Goal: Information Seeking & Learning: Learn about a topic

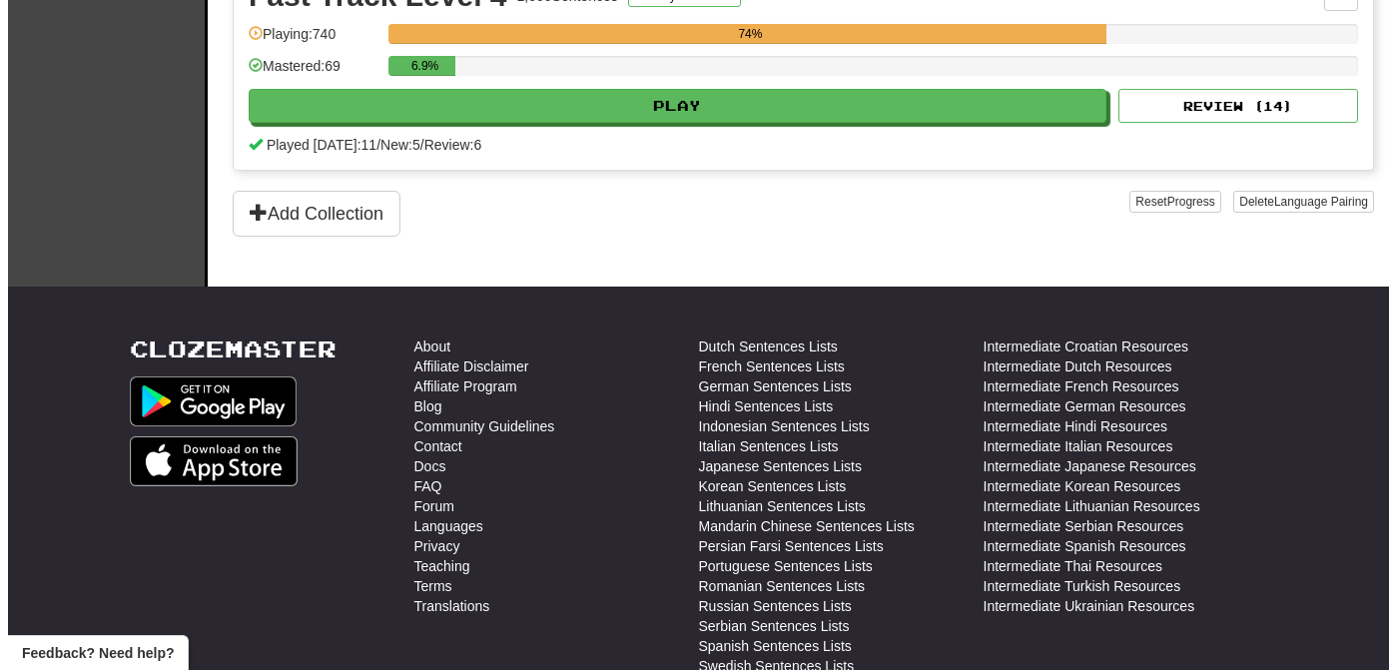
scroll to position [1202, 0]
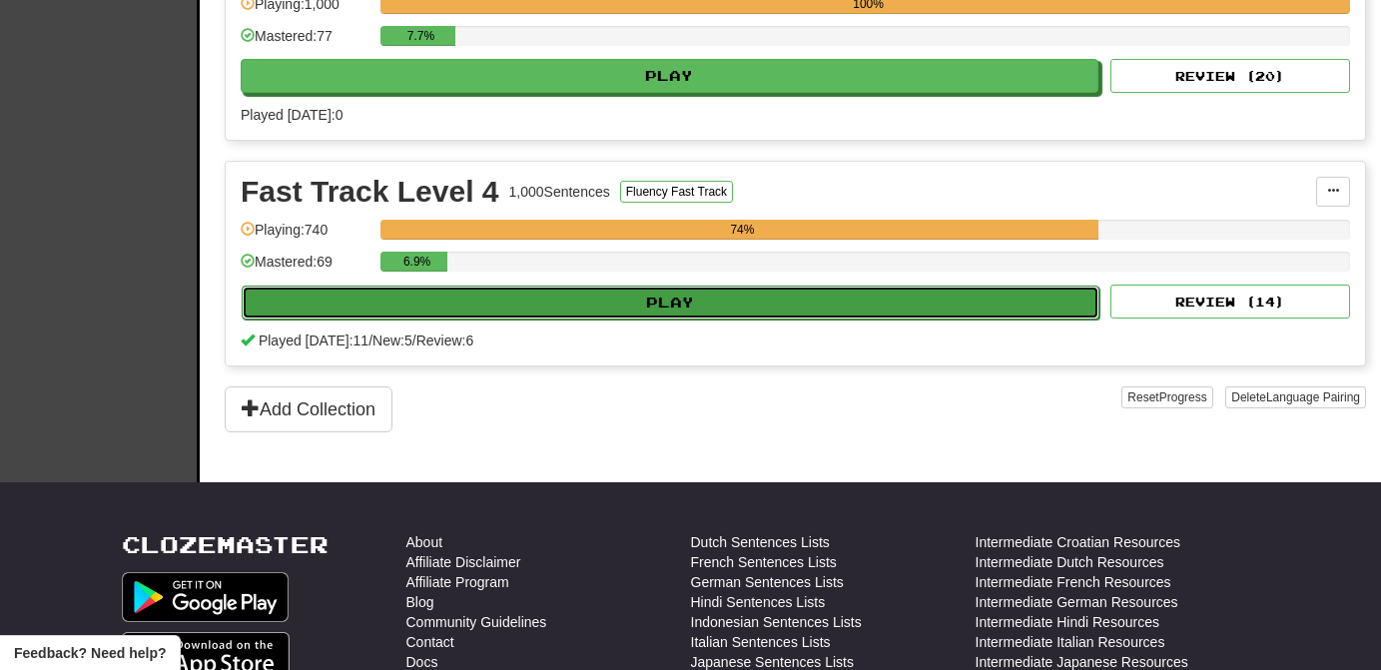
click at [976, 308] on button "Play" at bounding box center [671, 303] width 858 height 34
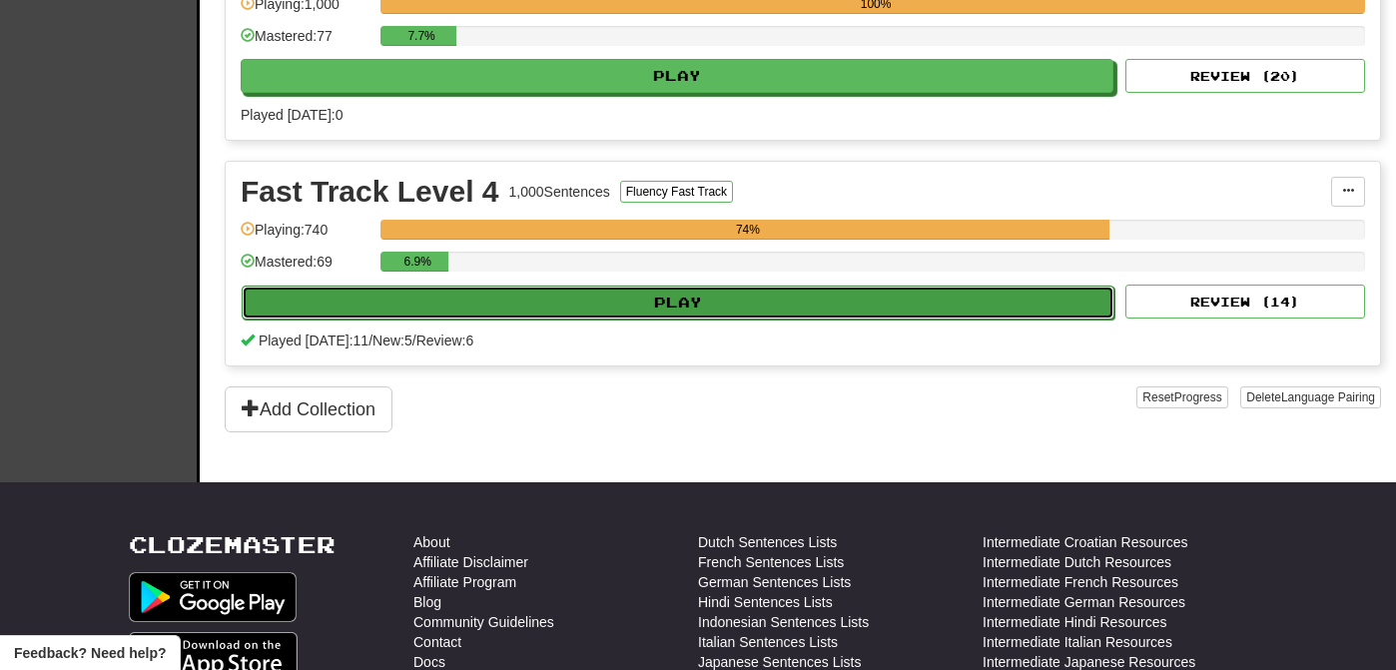
select select "**"
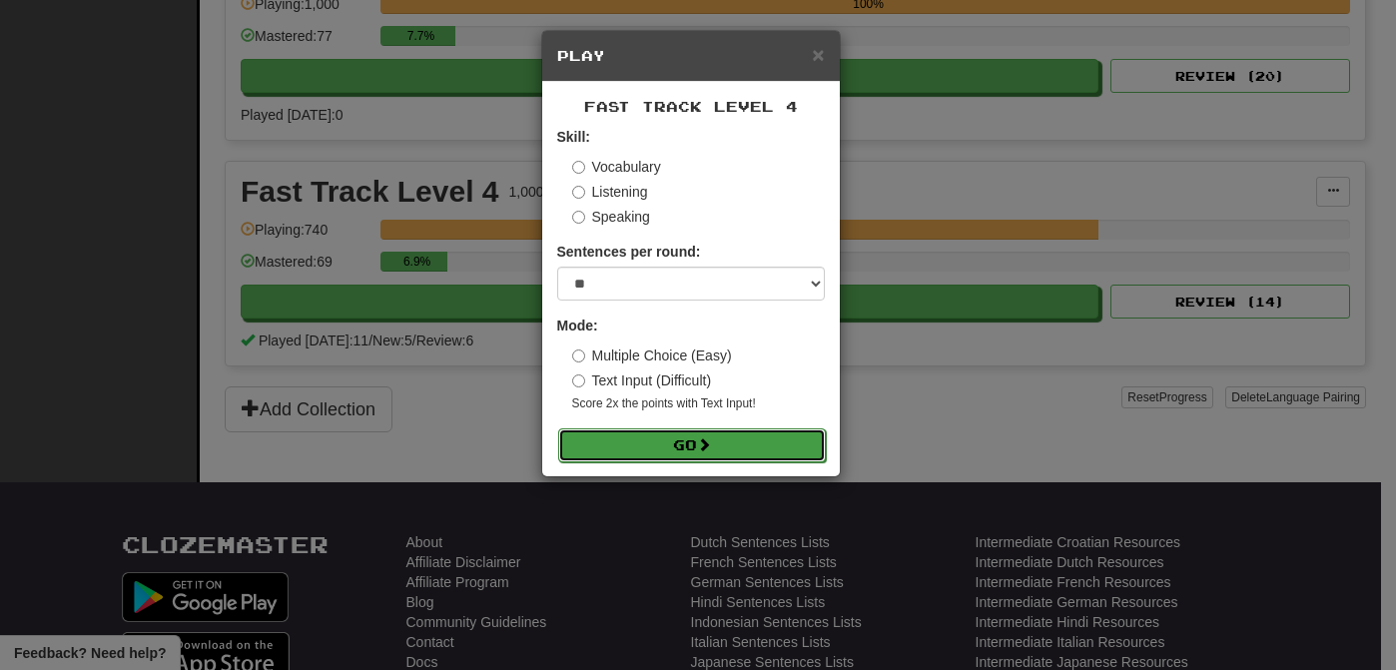
click at [821, 436] on button "Go" at bounding box center [692, 445] width 268 height 34
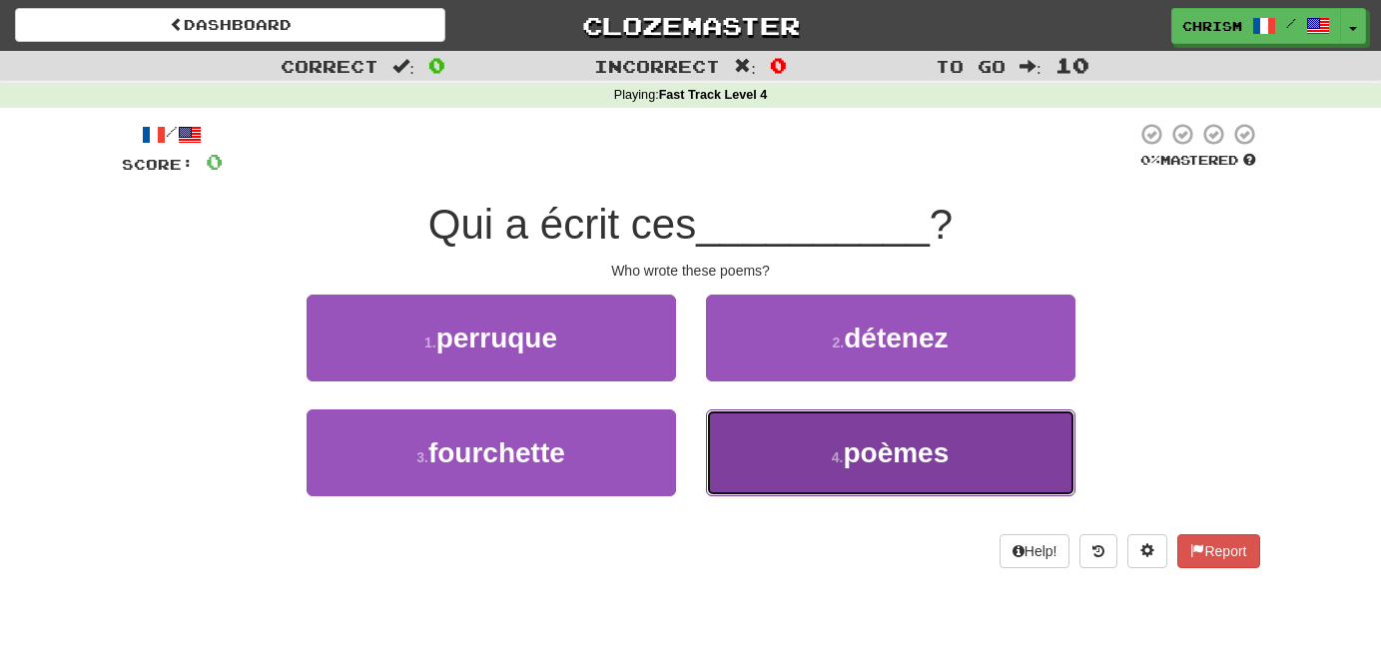
click at [809, 432] on button "4 . poèmes" at bounding box center [890, 452] width 369 height 87
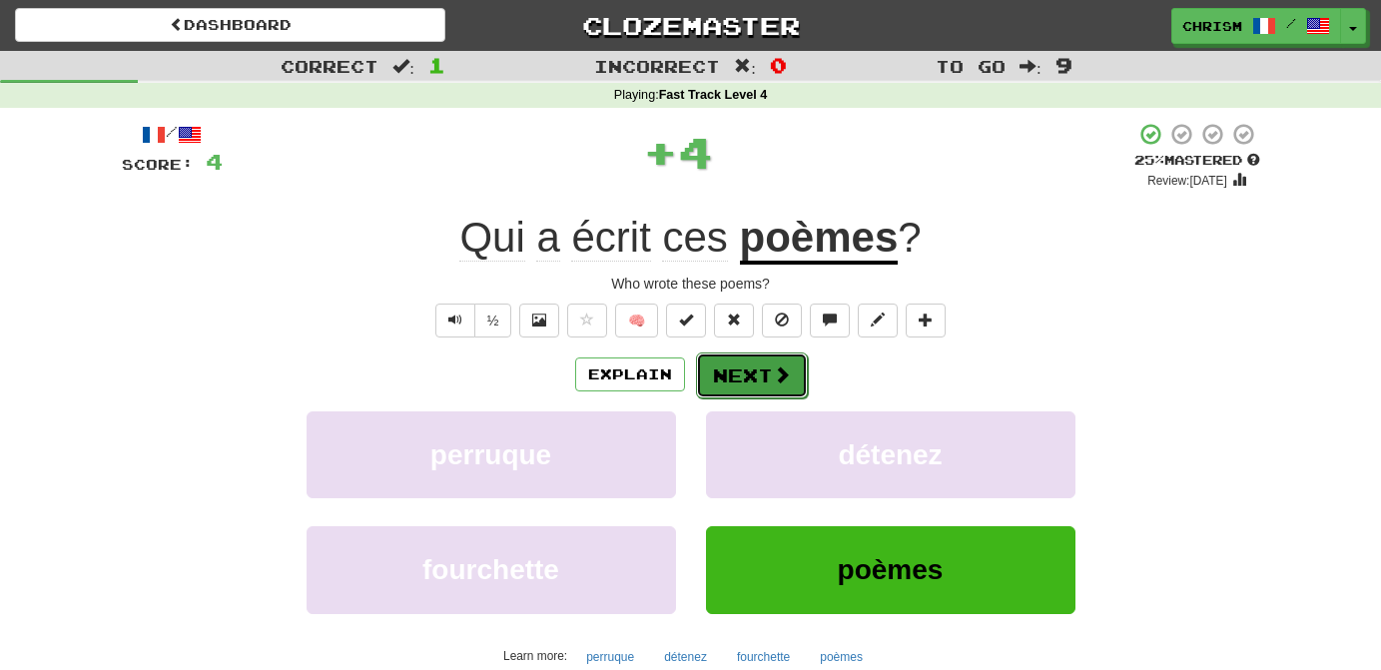
click at [779, 388] on button "Next" at bounding box center [752, 375] width 112 height 46
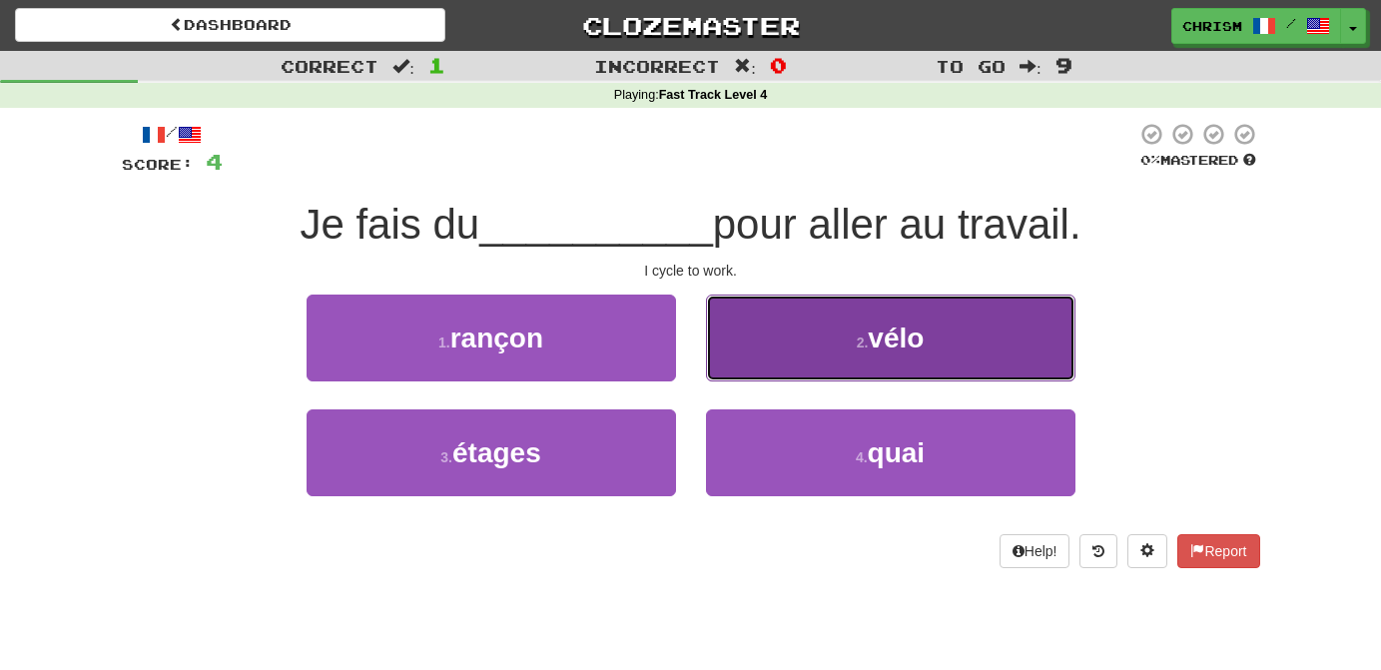
click at [796, 365] on button "2 . vélo" at bounding box center [890, 338] width 369 height 87
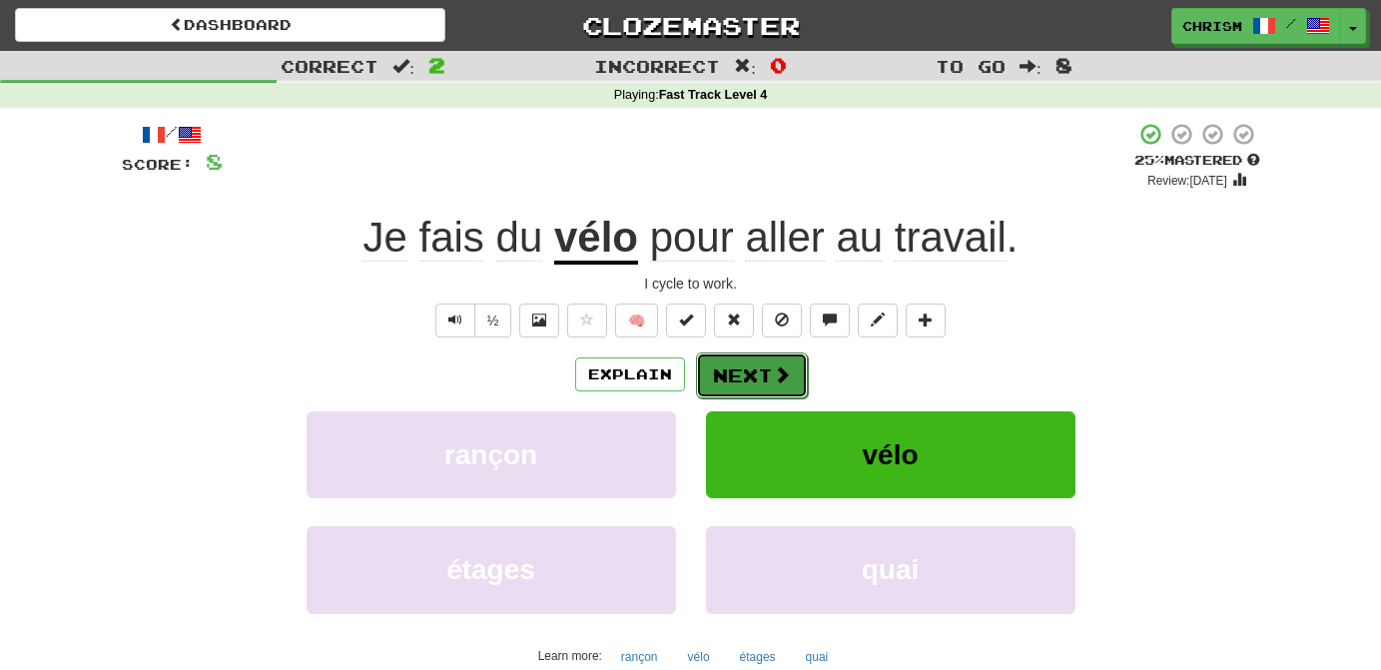
click at [768, 373] on button "Next" at bounding box center [752, 375] width 112 height 46
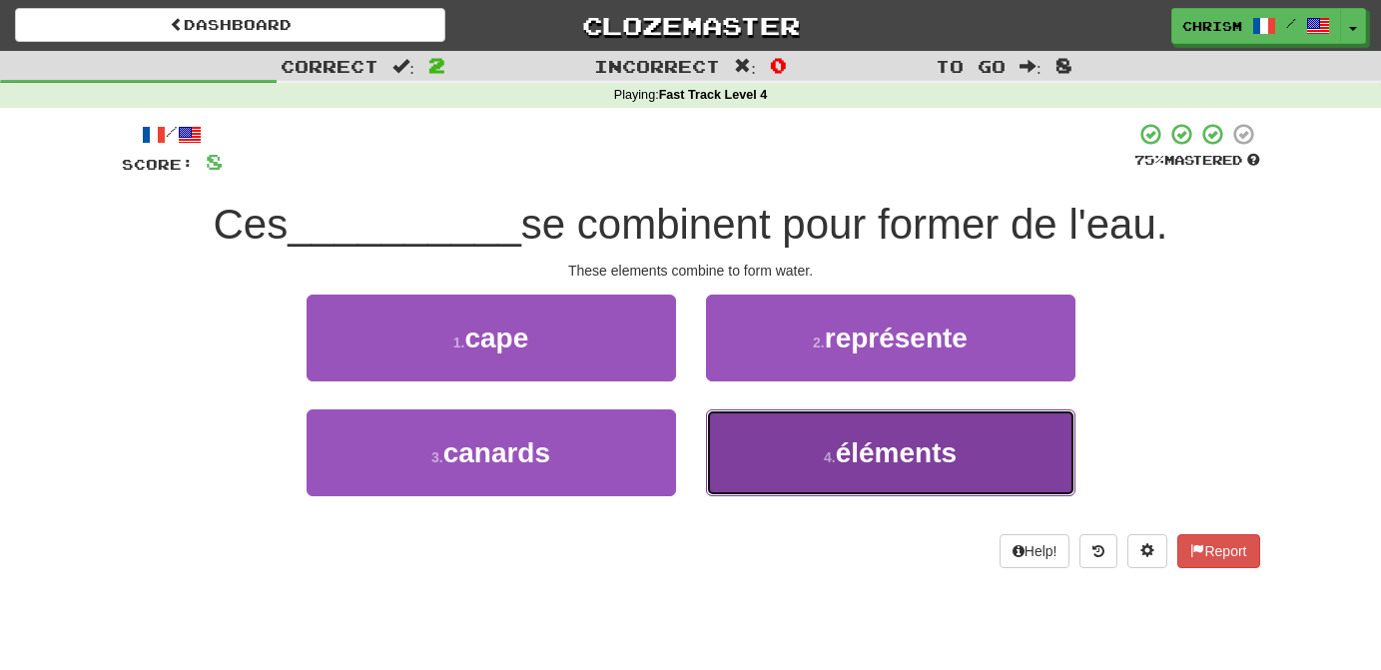
click at [806, 451] on button "4 . éléments" at bounding box center [890, 452] width 369 height 87
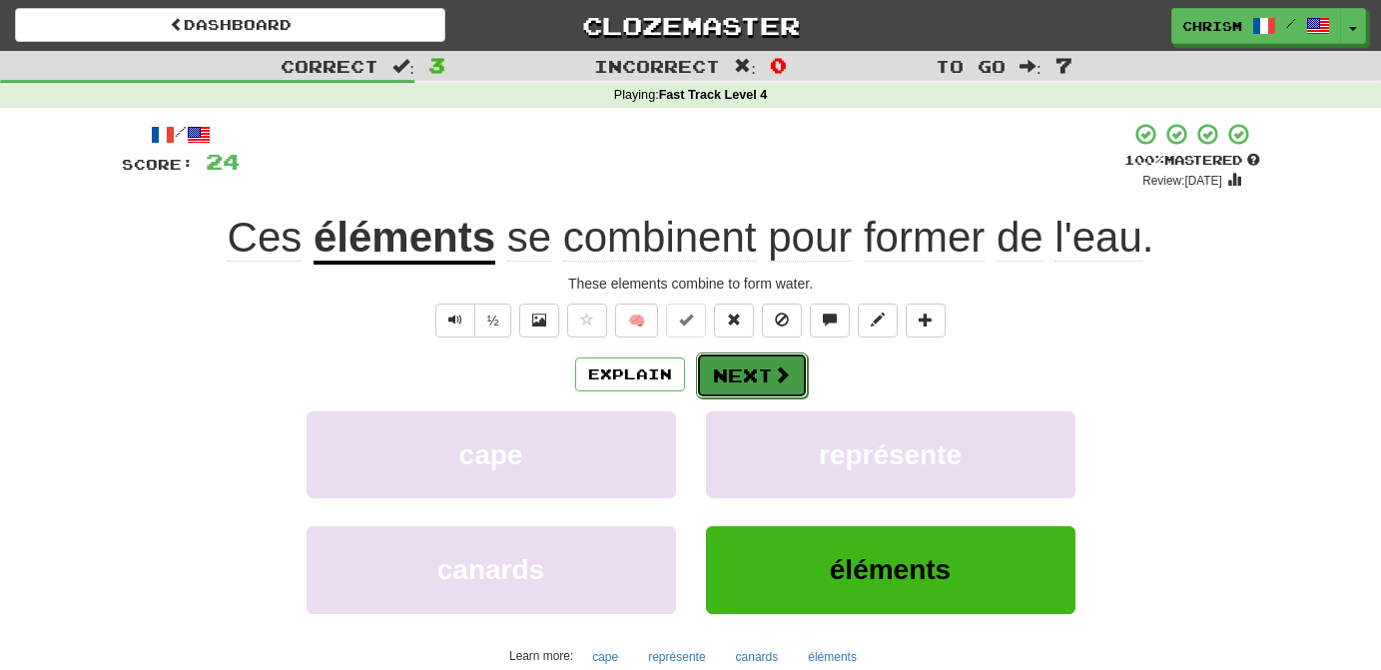
click at [750, 359] on button "Next" at bounding box center [752, 375] width 112 height 46
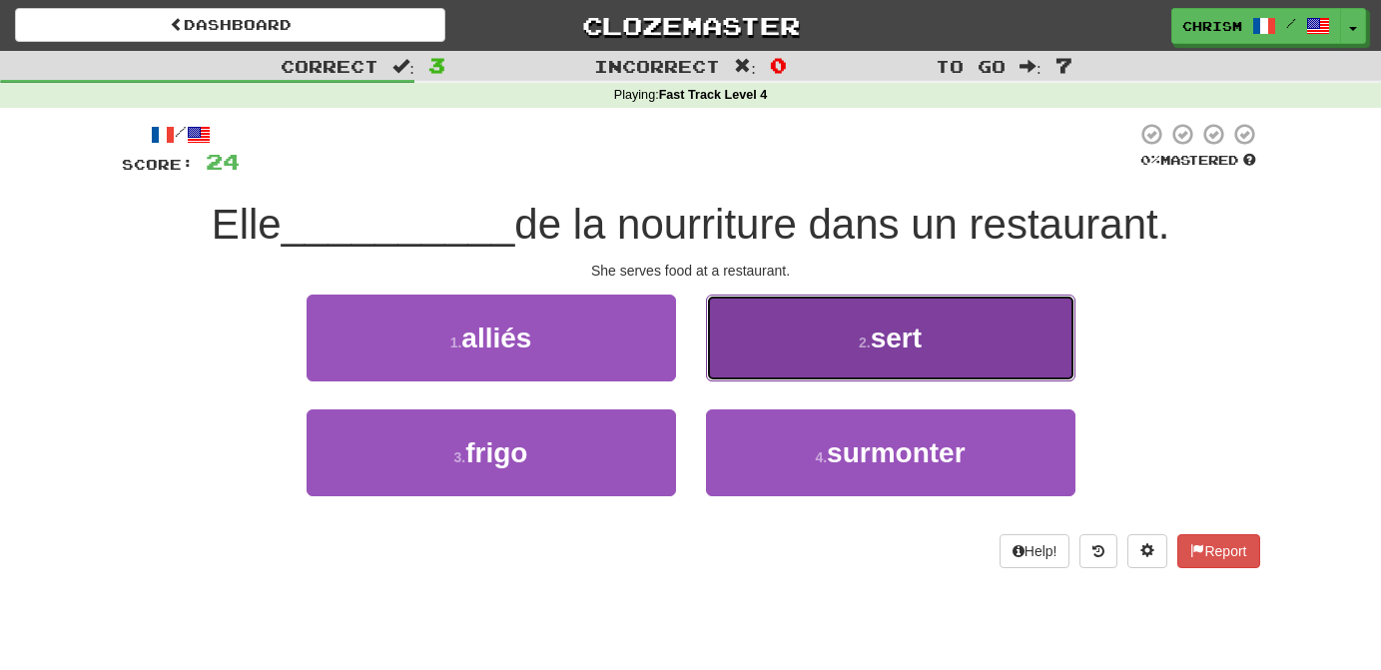
click at [805, 335] on button "2 . sert" at bounding box center [890, 338] width 369 height 87
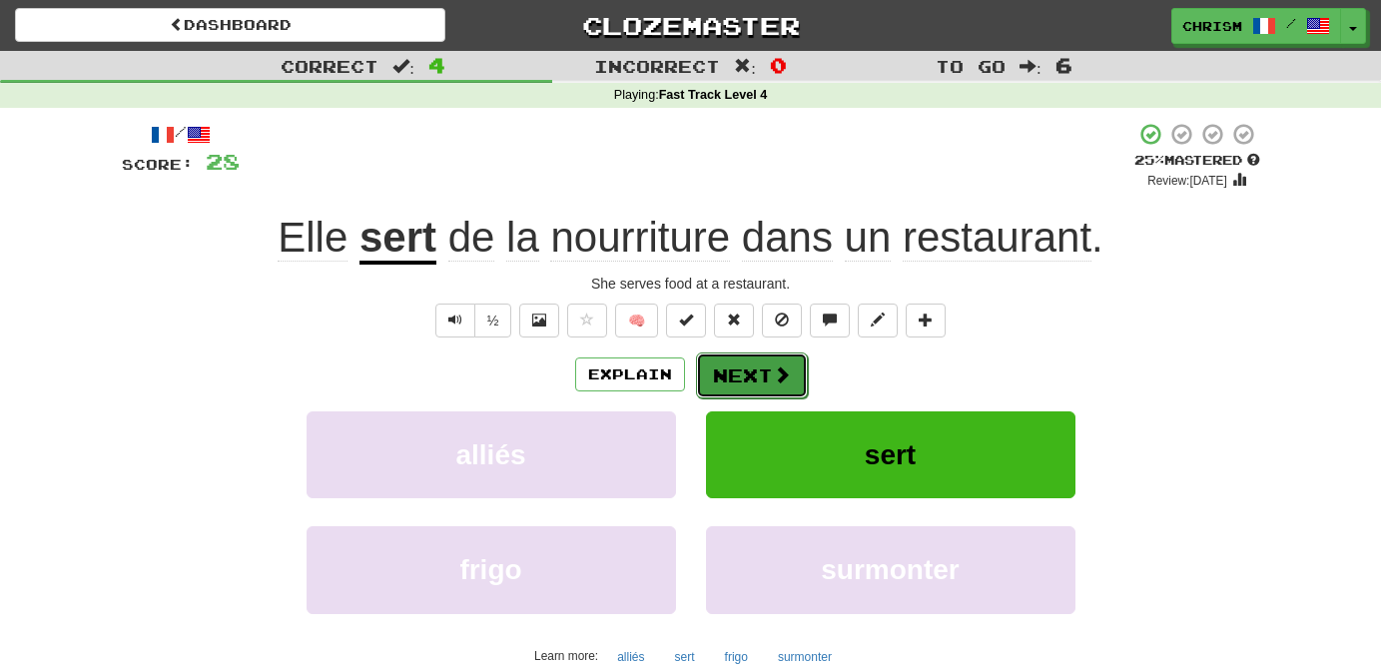
click at [748, 356] on button "Next" at bounding box center [752, 375] width 112 height 46
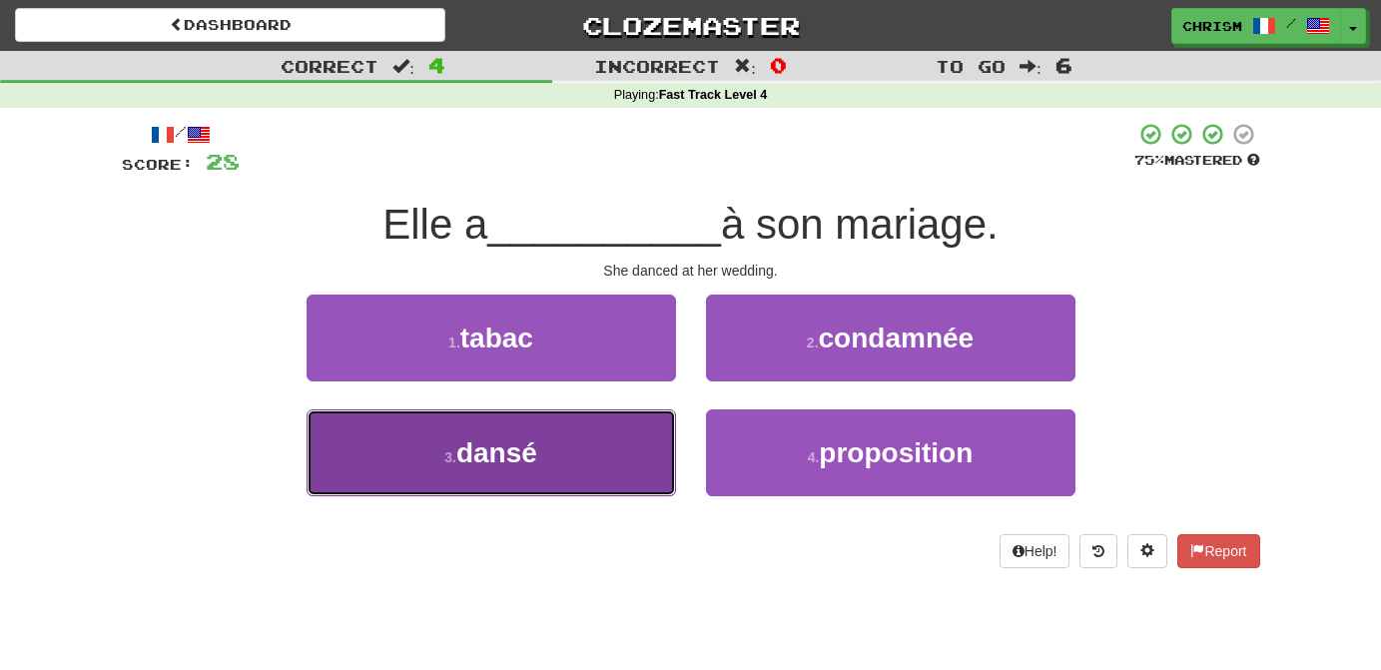
click at [602, 466] on button "3 . dansé" at bounding box center [490, 452] width 369 height 87
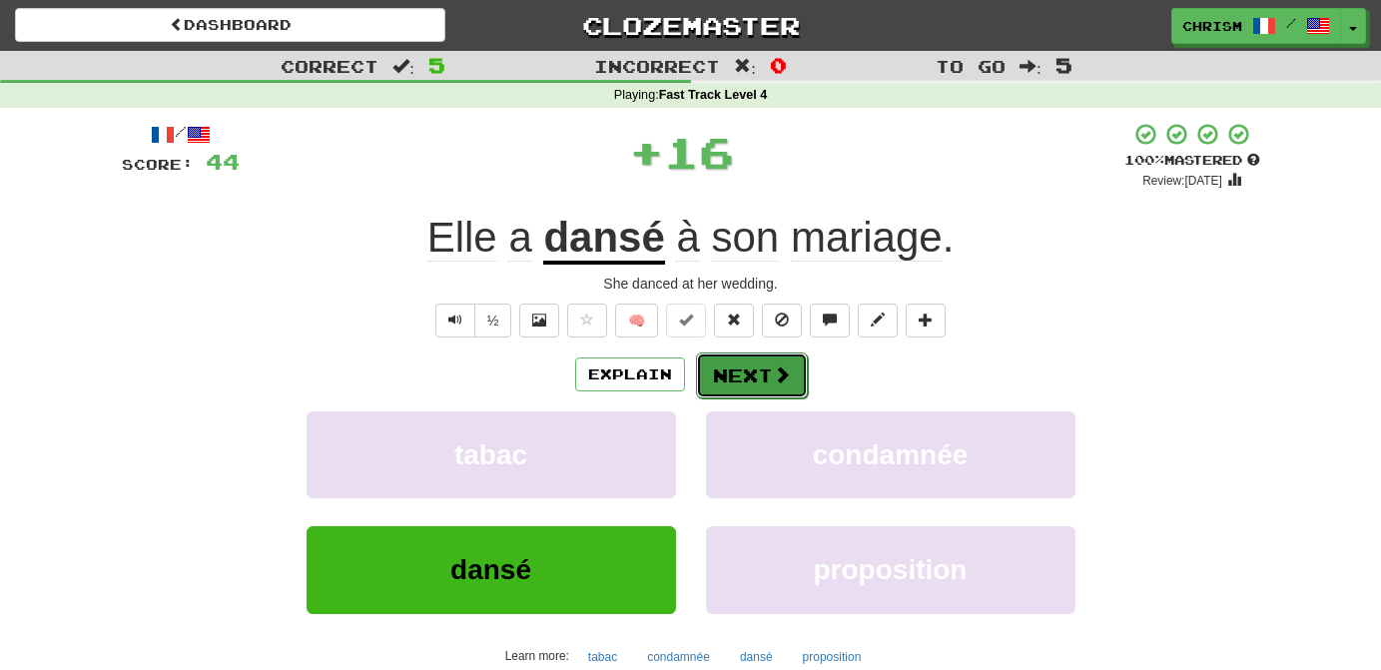
click at [758, 370] on button "Next" at bounding box center [752, 375] width 112 height 46
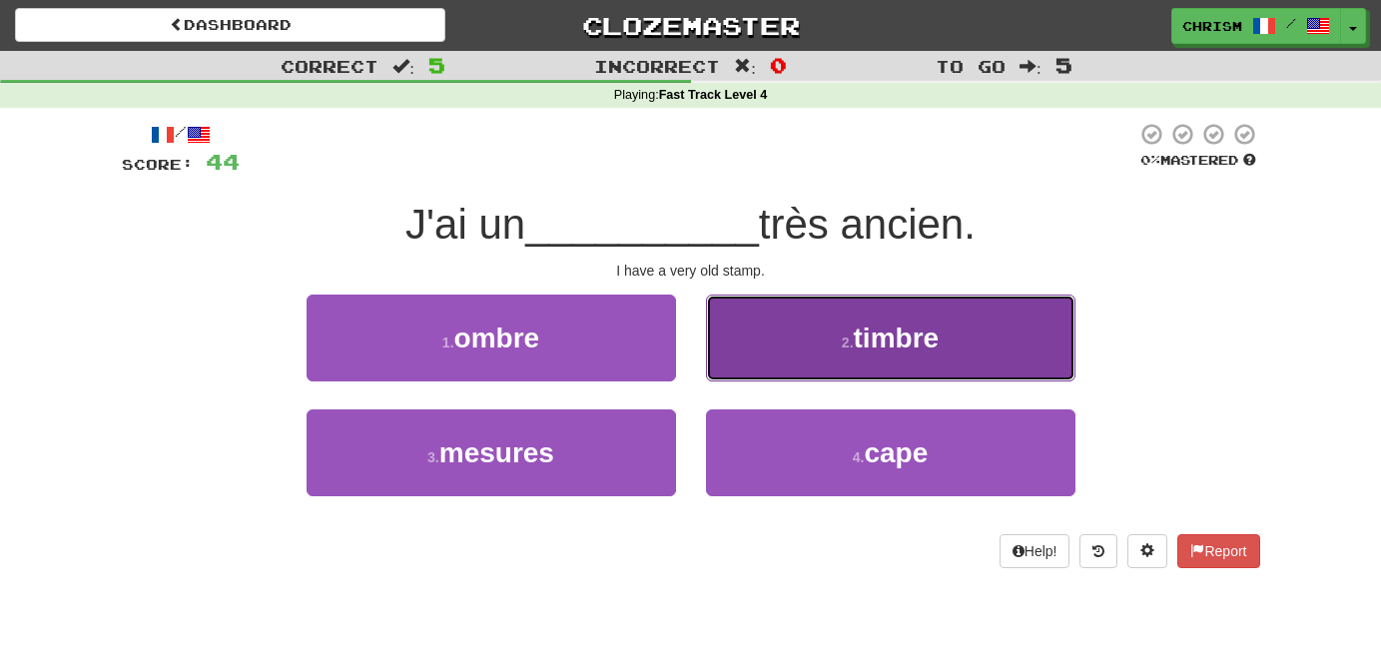
click at [818, 334] on button "2 . timbre" at bounding box center [890, 338] width 369 height 87
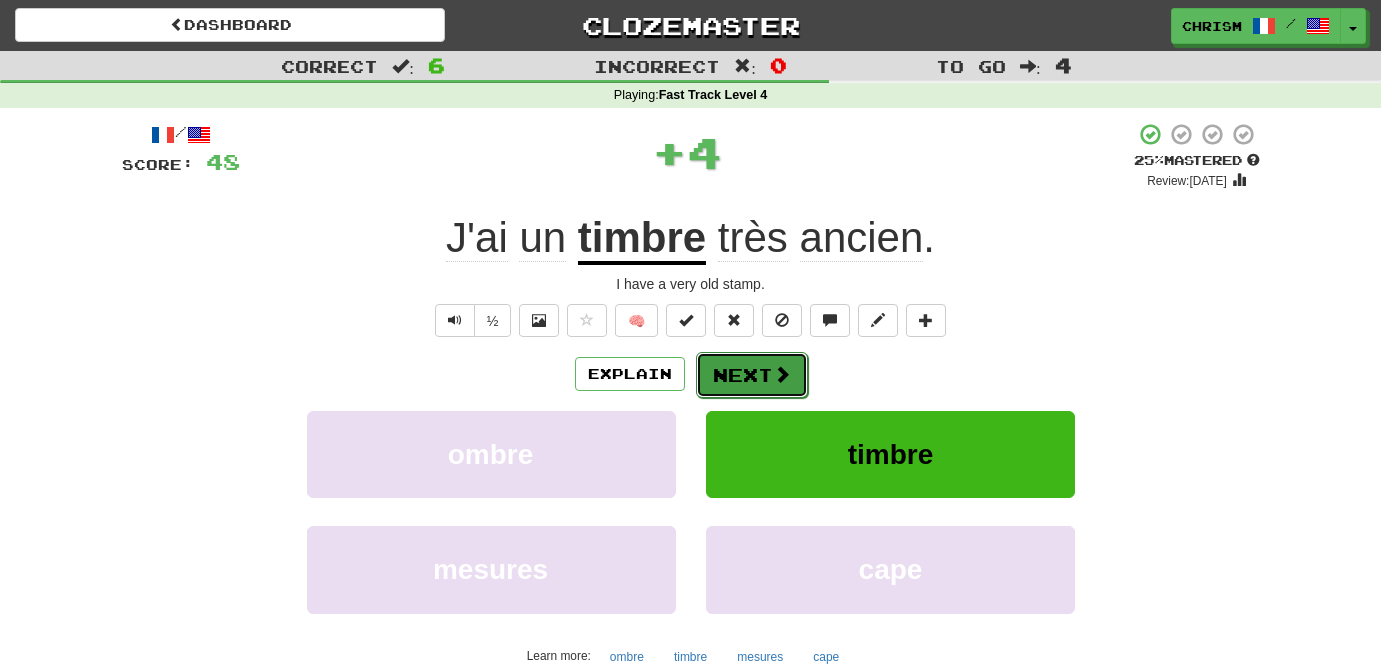
click at [763, 364] on button "Next" at bounding box center [752, 375] width 112 height 46
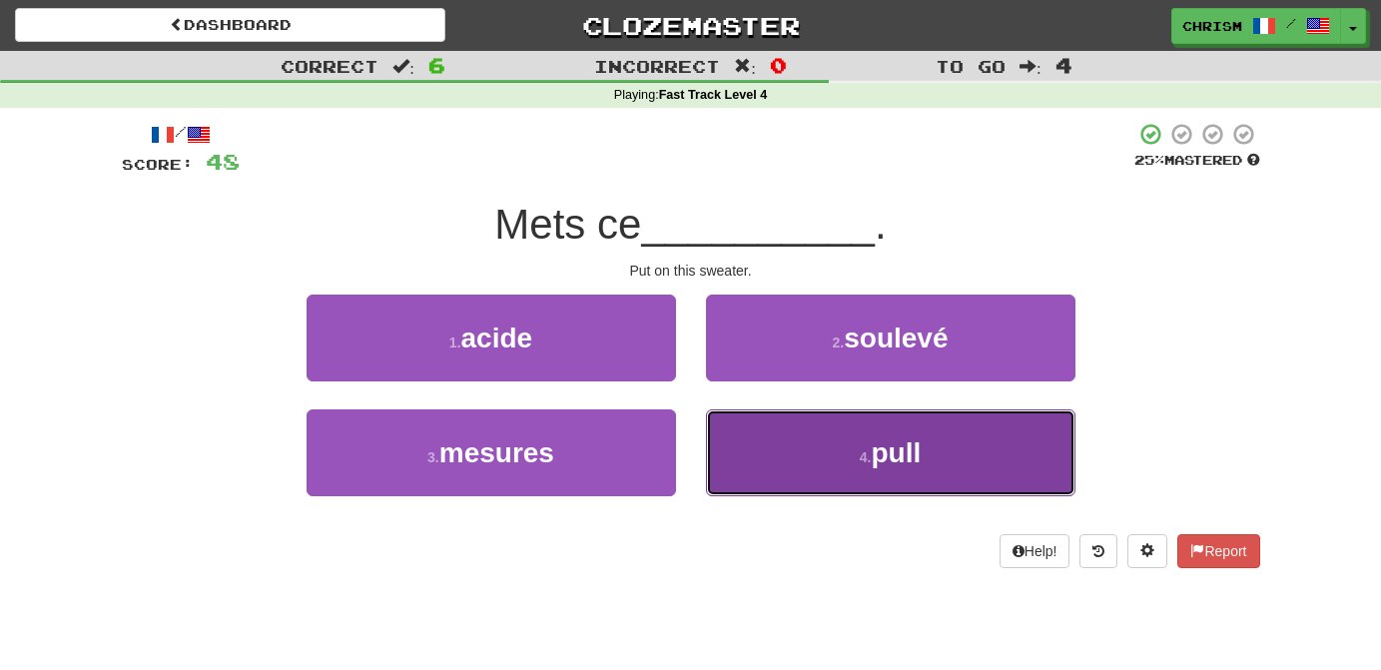
click at [824, 441] on button "4 . pull" at bounding box center [890, 452] width 369 height 87
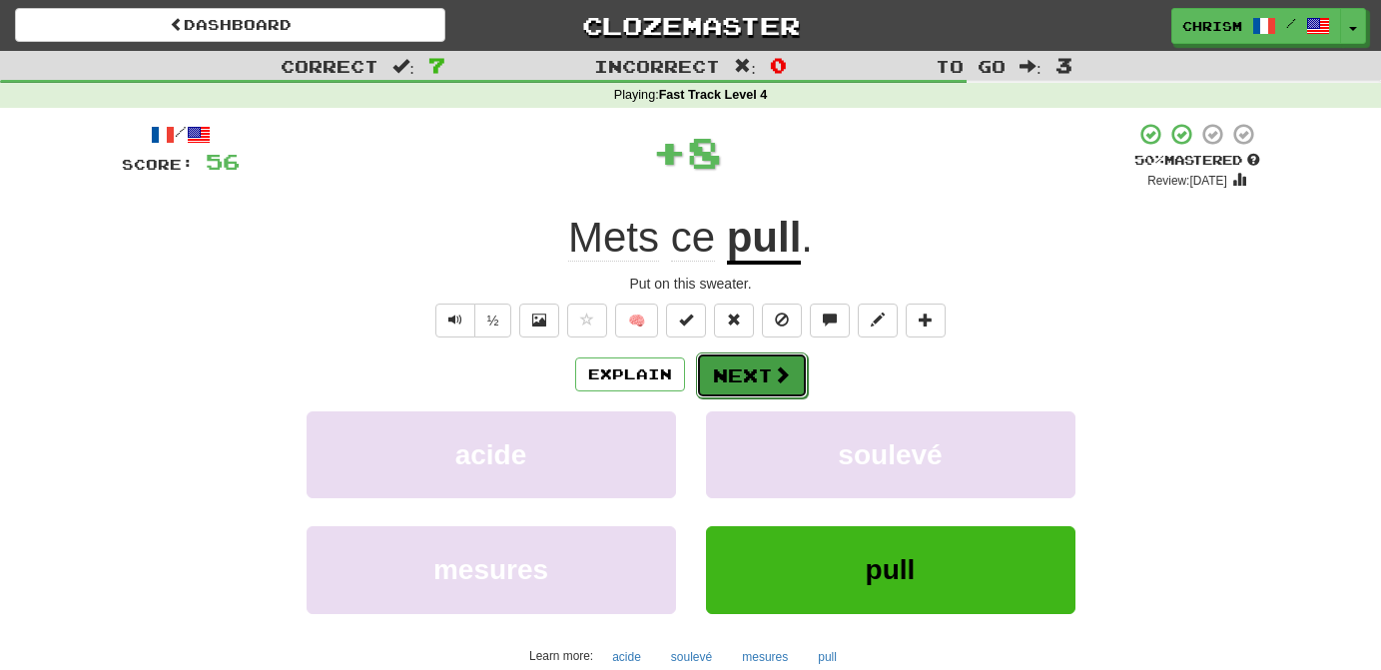
click at [777, 374] on span at bounding box center [782, 374] width 18 height 18
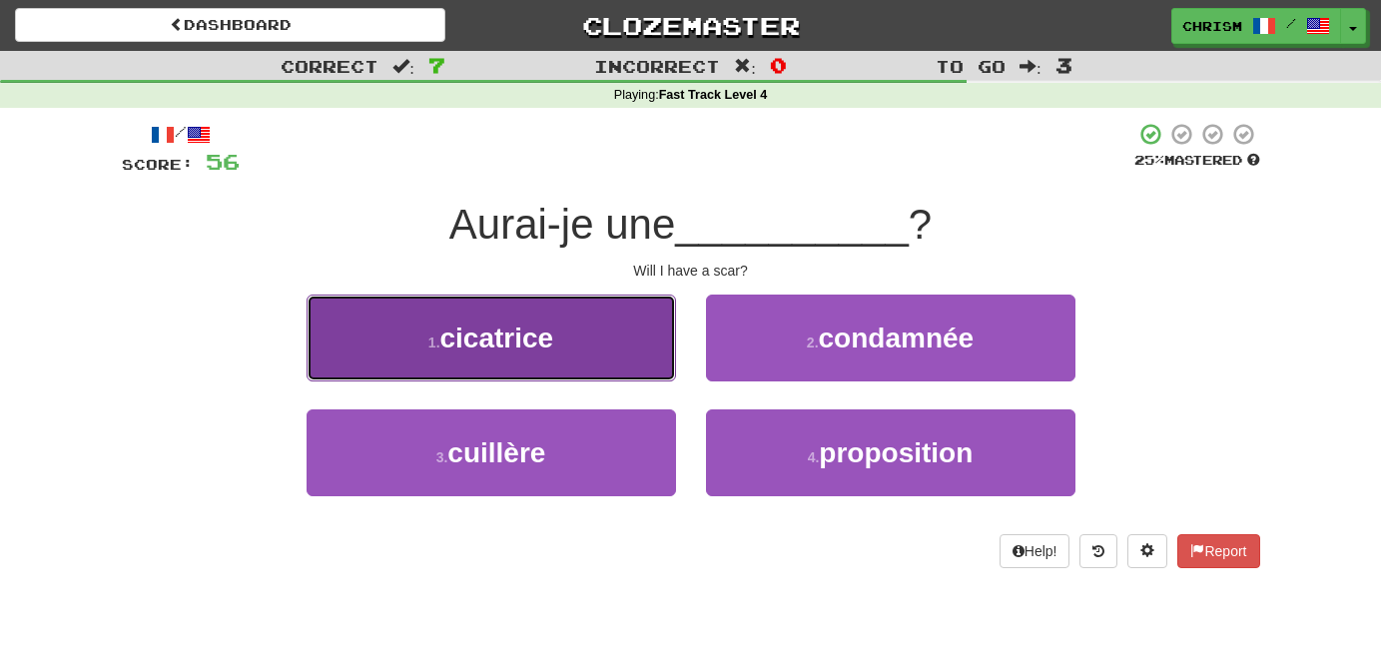
click at [628, 348] on button "1 . cicatrice" at bounding box center [490, 338] width 369 height 87
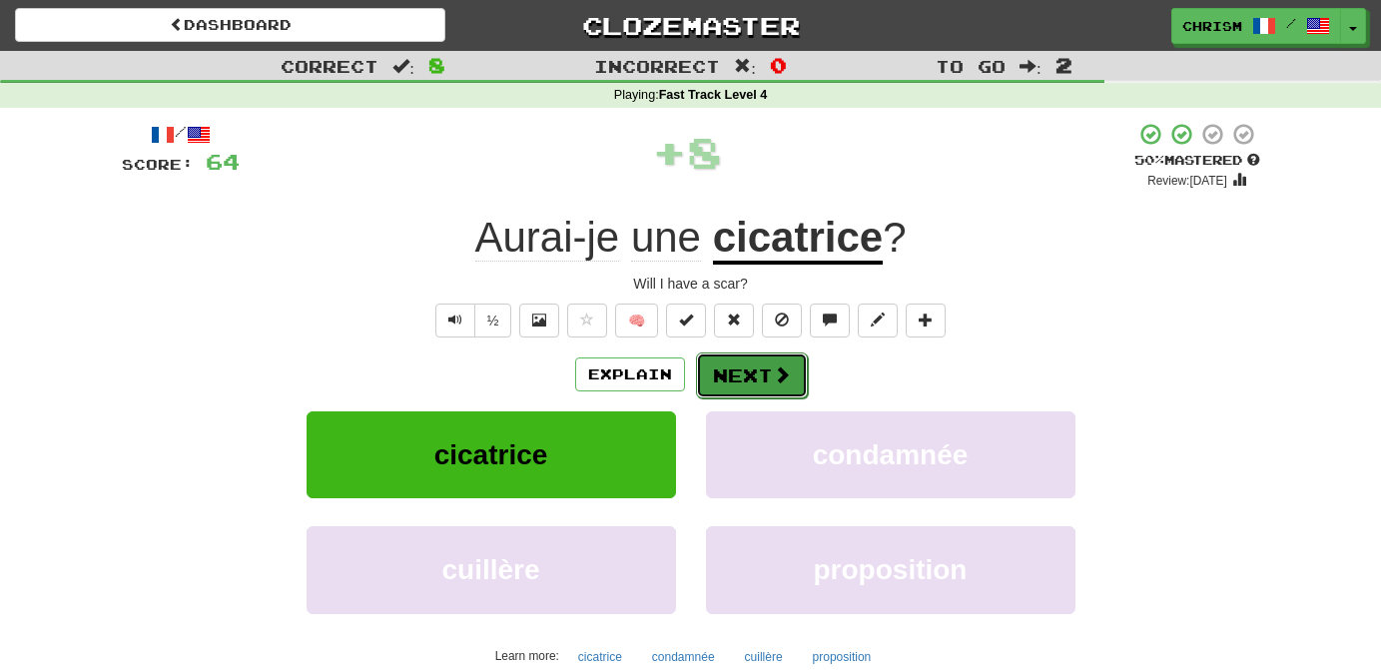
click at [763, 361] on button "Next" at bounding box center [752, 375] width 112 height 46
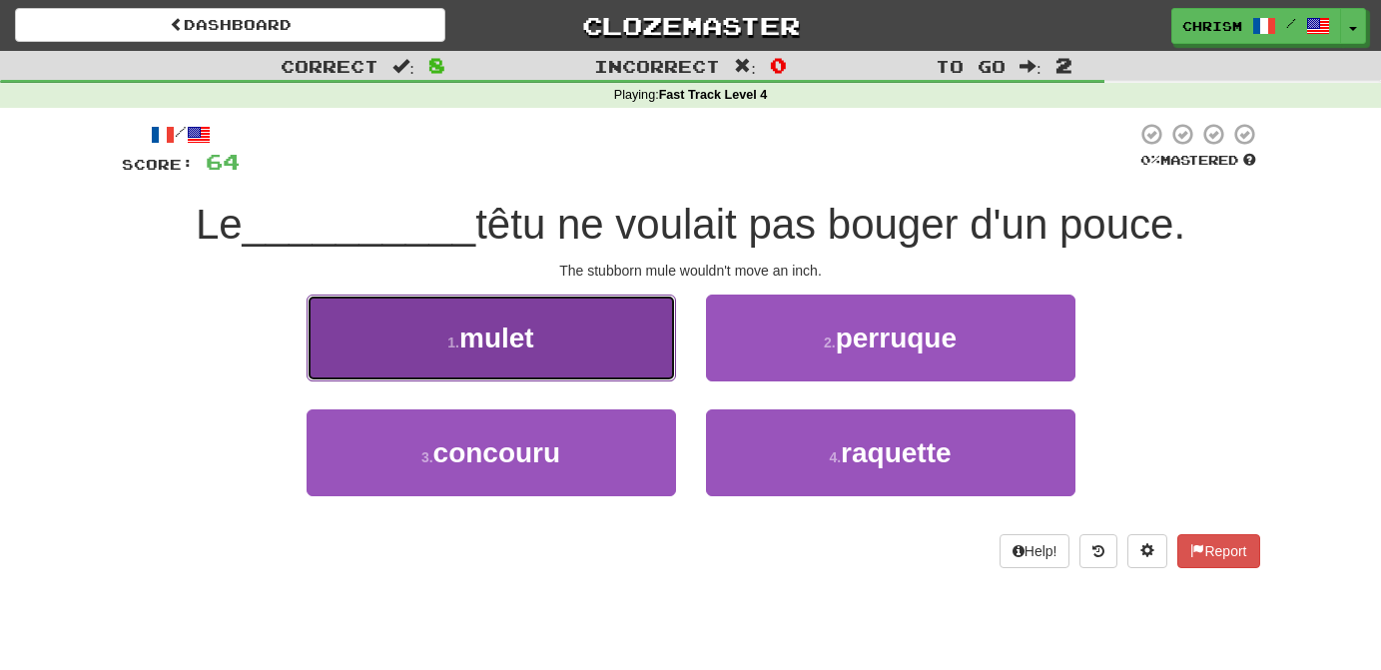
click at [624, 356] on button "1 . mulet" at bounding box center [490, 338] width 369 height 87
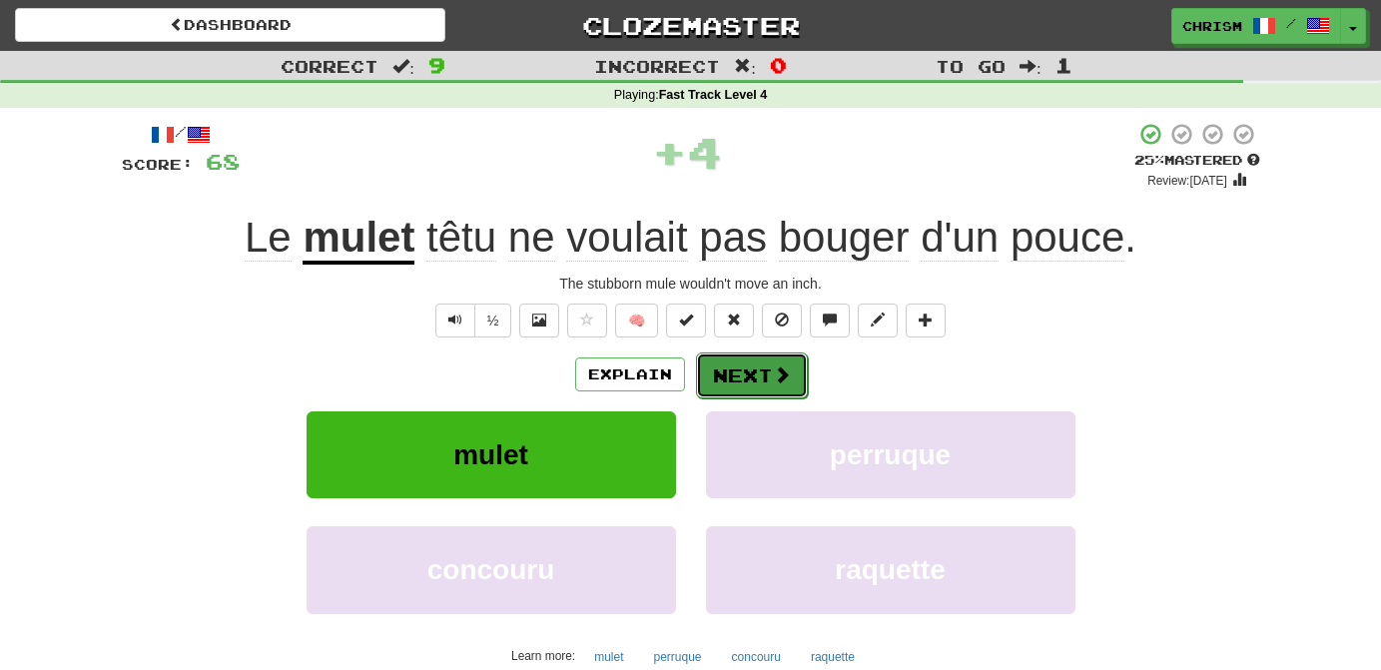
click at [746, 370] on button "Next" at bounding box center [752, 375] width 112 height 46
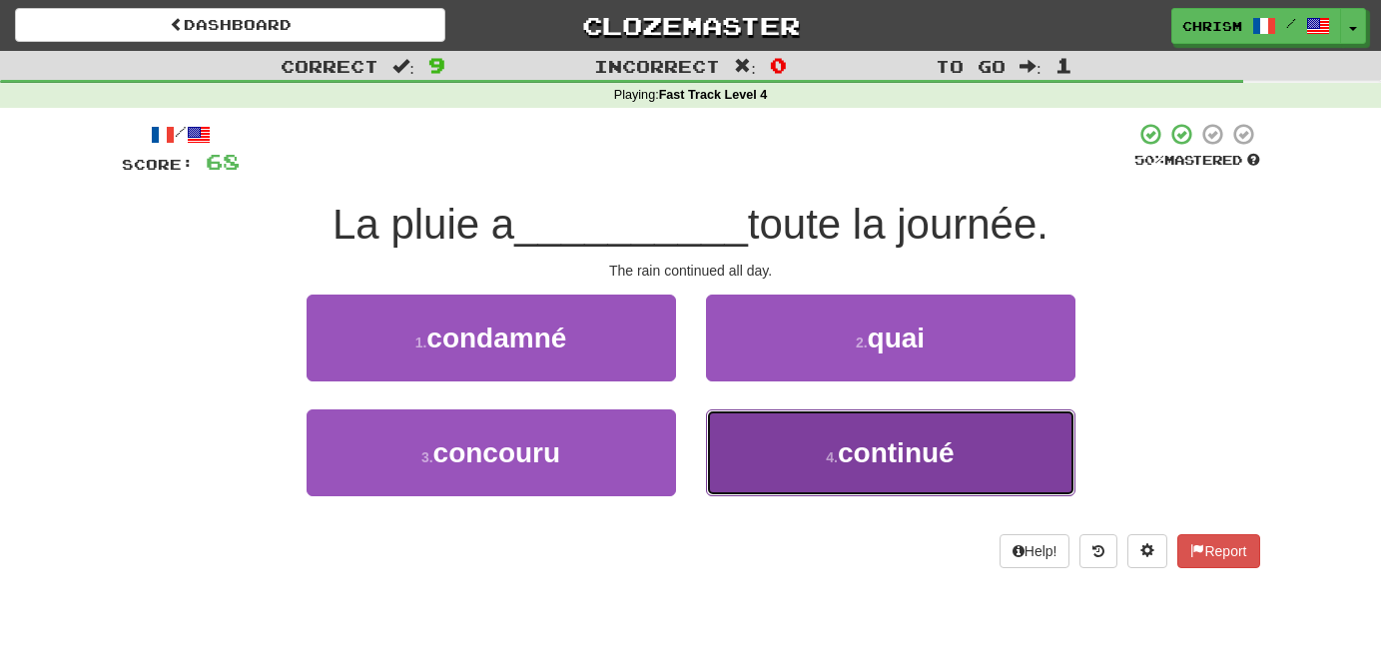
click at [787, 444] on button "4 . continué" at bounding box center [890, 452] width 369 height 87
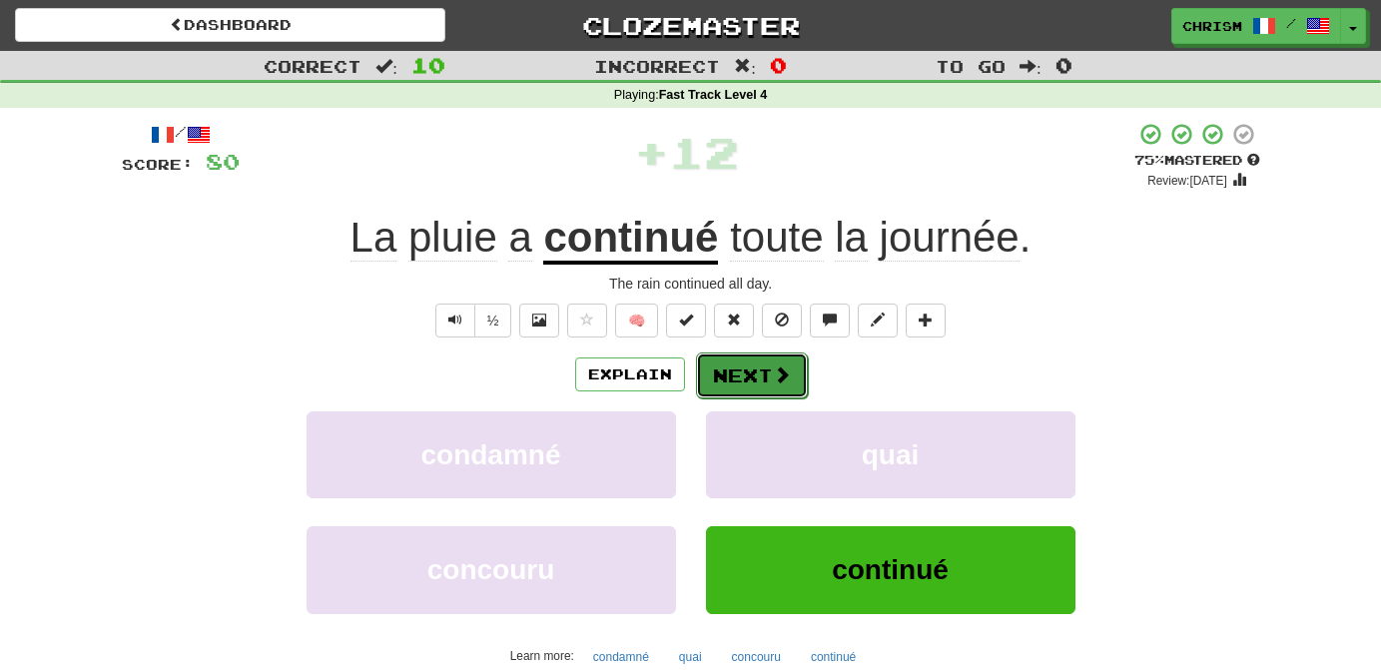
click at [788, 367] on span at bounding box center [782, 374] width 18 height 18
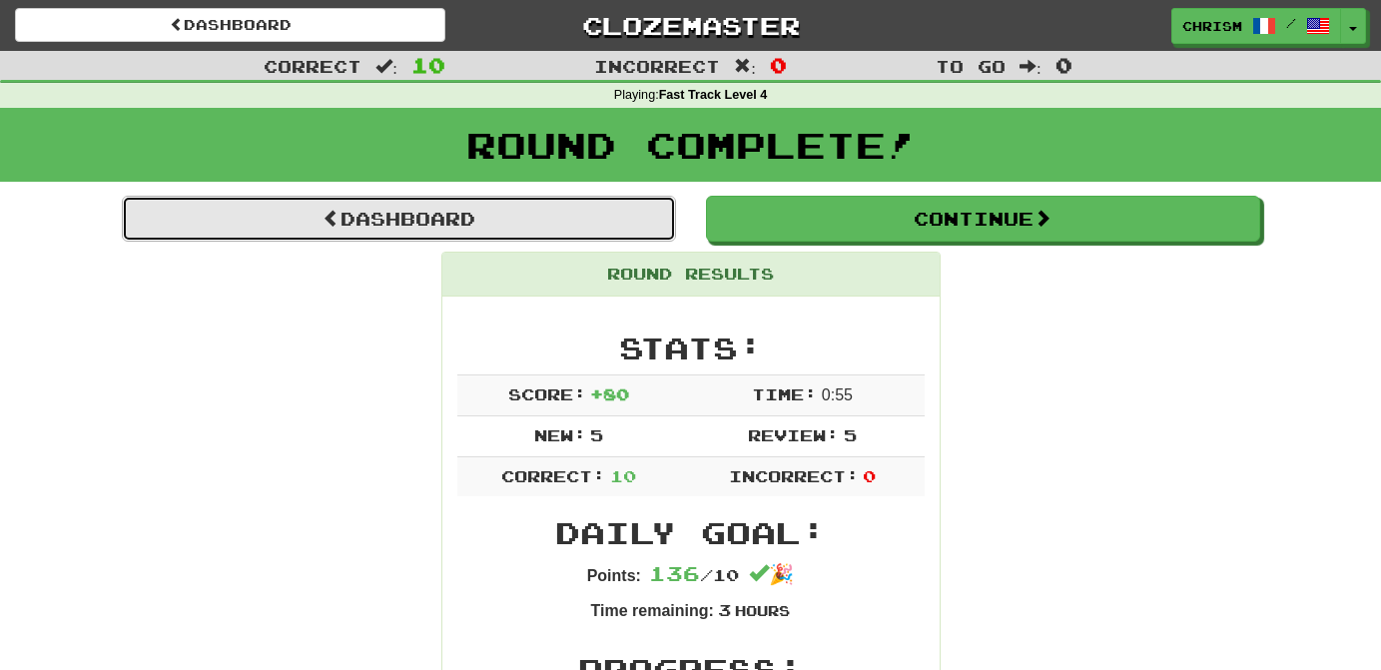
click at [616, 223] on link "Dashboard" at bounding box center [399, 219] width 554 height 46
